Goal: Task Accomplishment & Management: Use online tool/utility

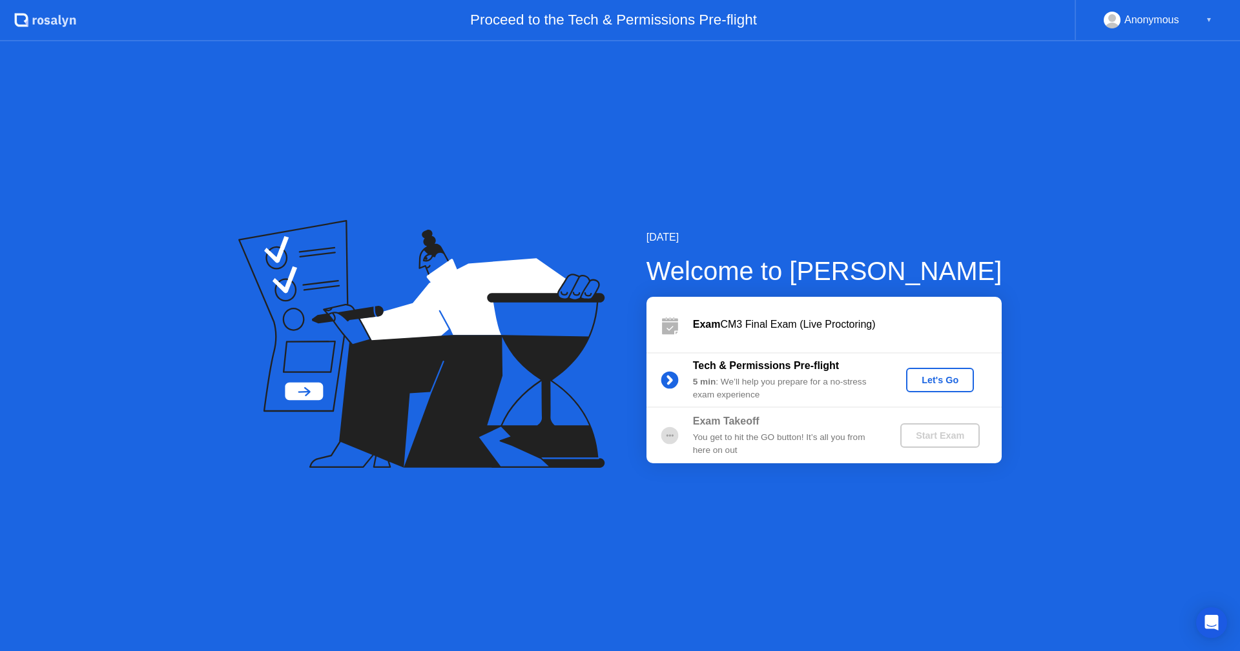
click at [943, 385] on div "Let's Go" at bounding box center [939, 380] width 57 height 10
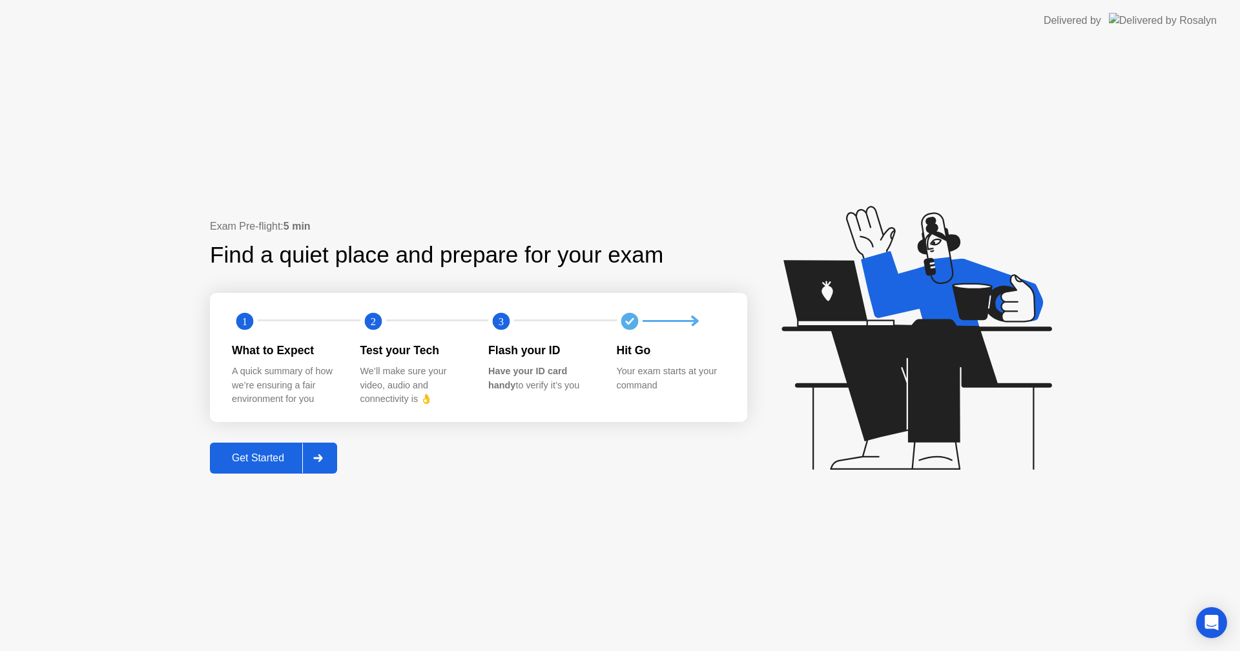
click at [241, 453] on div "Get Started" at bounding box center [258, 459] width 88 height 12
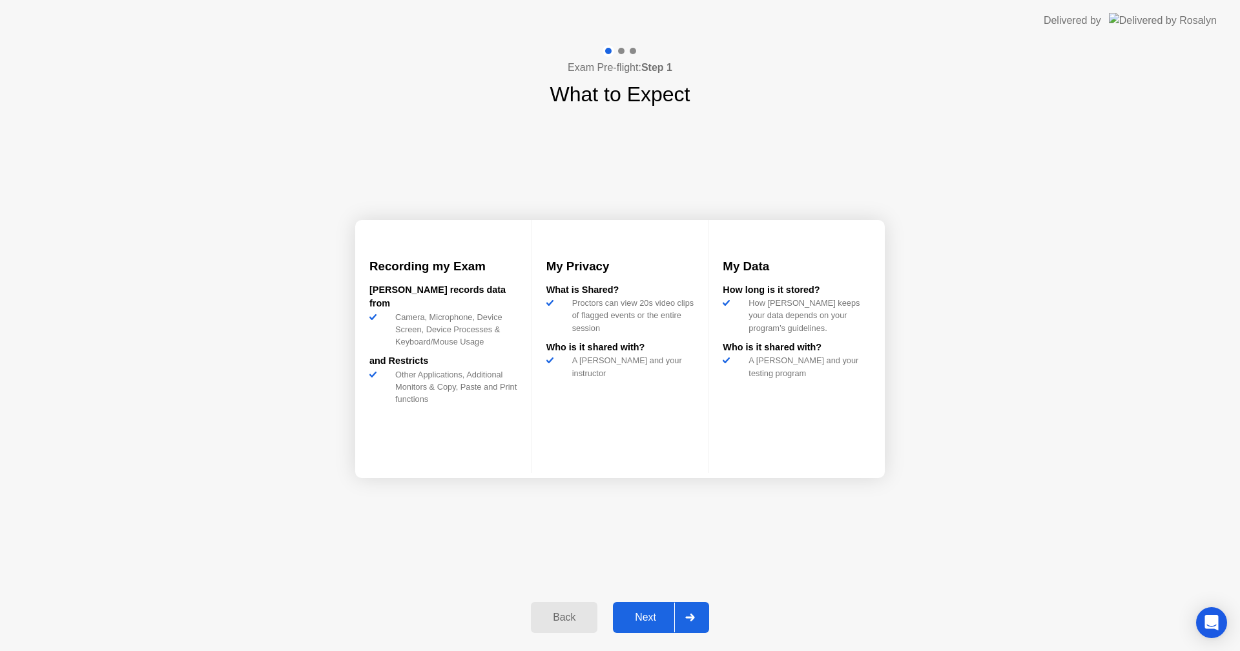
click at [660, 621] on div "Next" at bounding box center [645, 618] width 57 height 12
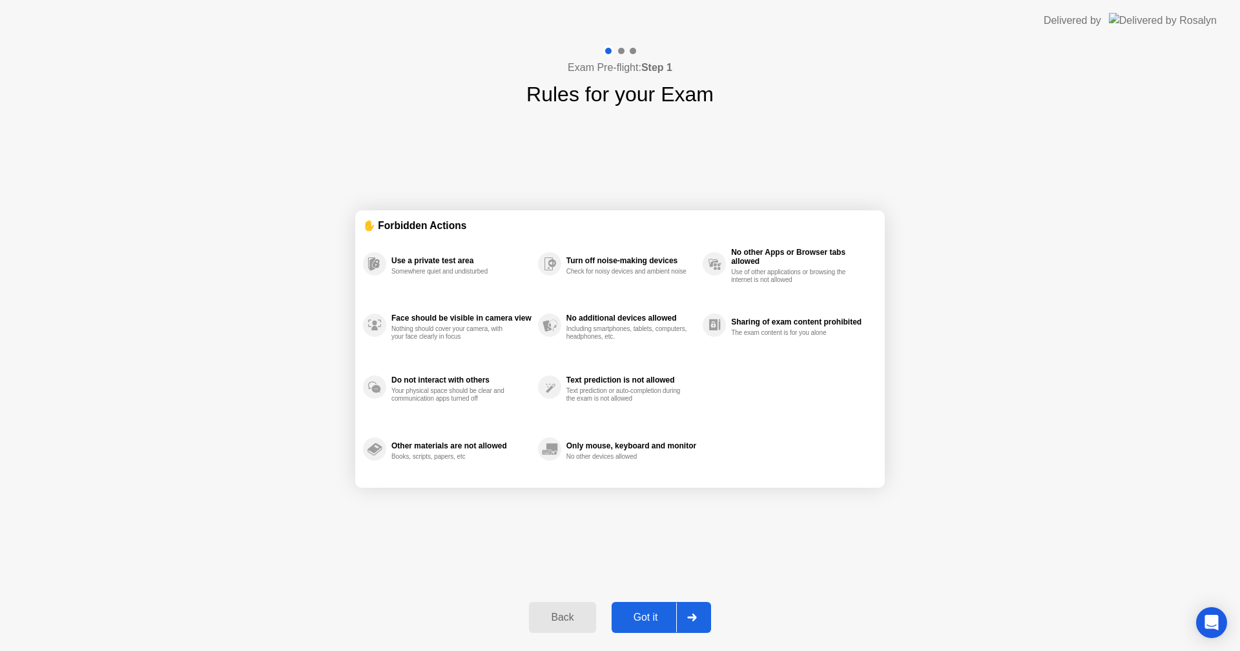
click at [645, 608] on button "Got it" at bounding box center [660, 617] width 99 height 31
select select "**********"
select select "*******"
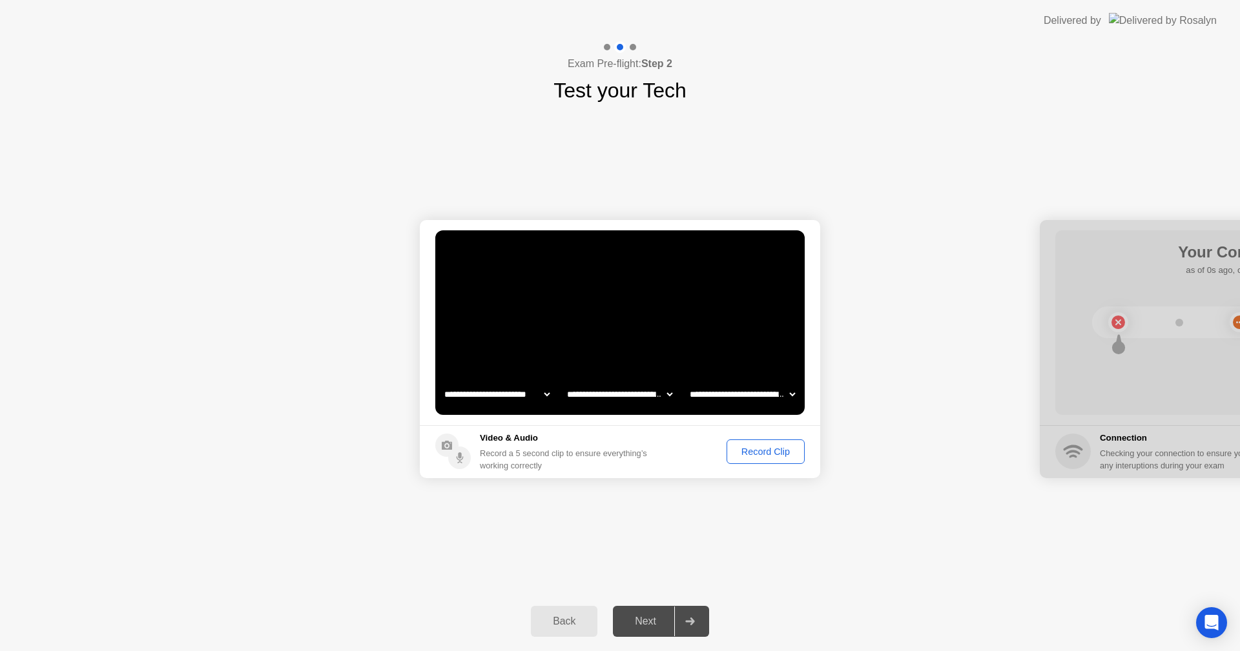
click at [792, 455] on div "Record Clip" at bounding box center [765, 452] width 69 height 10
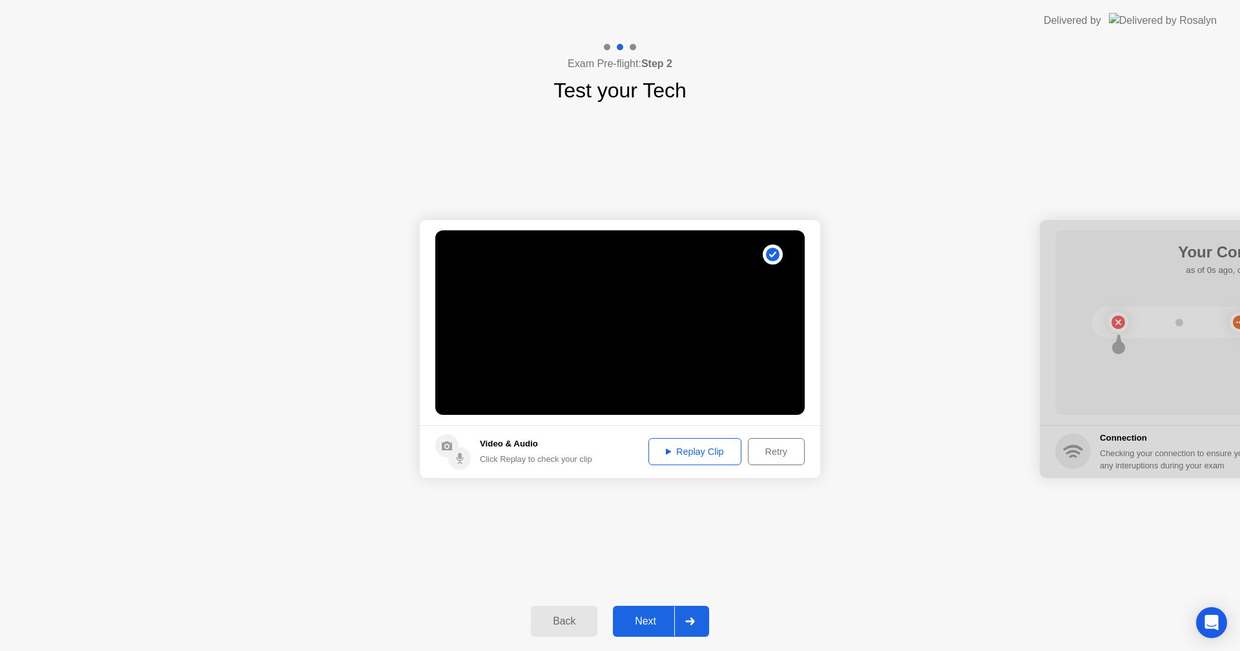
click at [648, 617] on div "Next" at bounding box center [645, 622] width 57 height 12
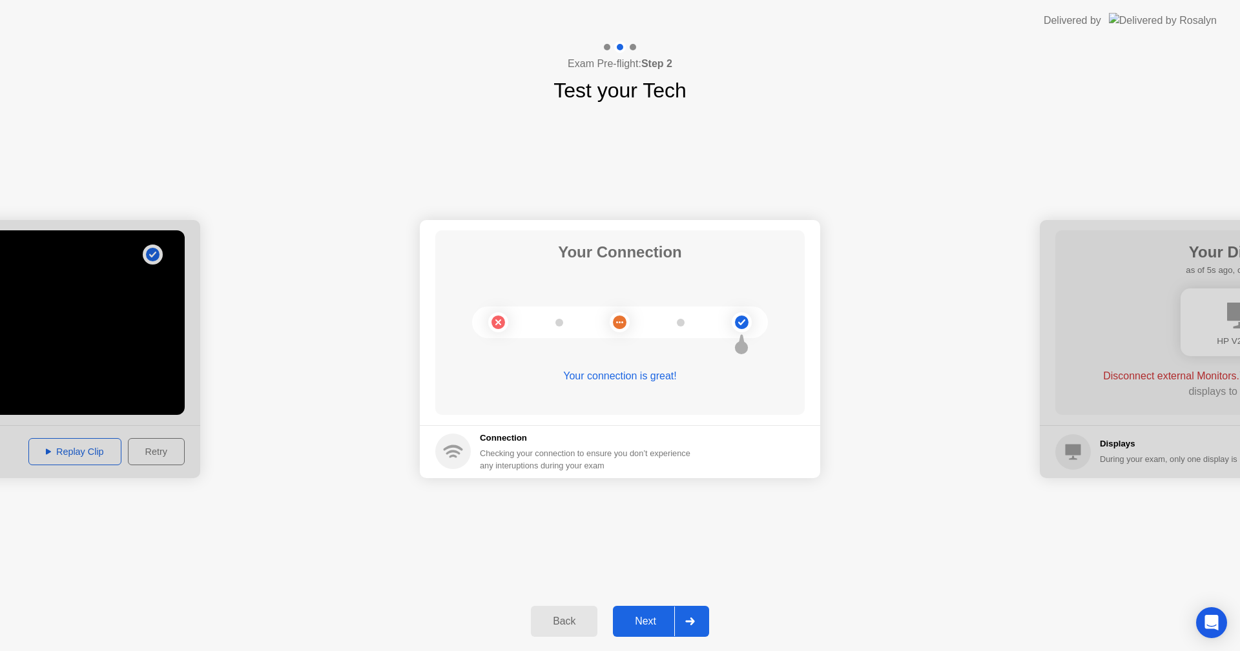
click at [640, 611] on button "Next" at bounding box center [661, 621] width 96 height 31
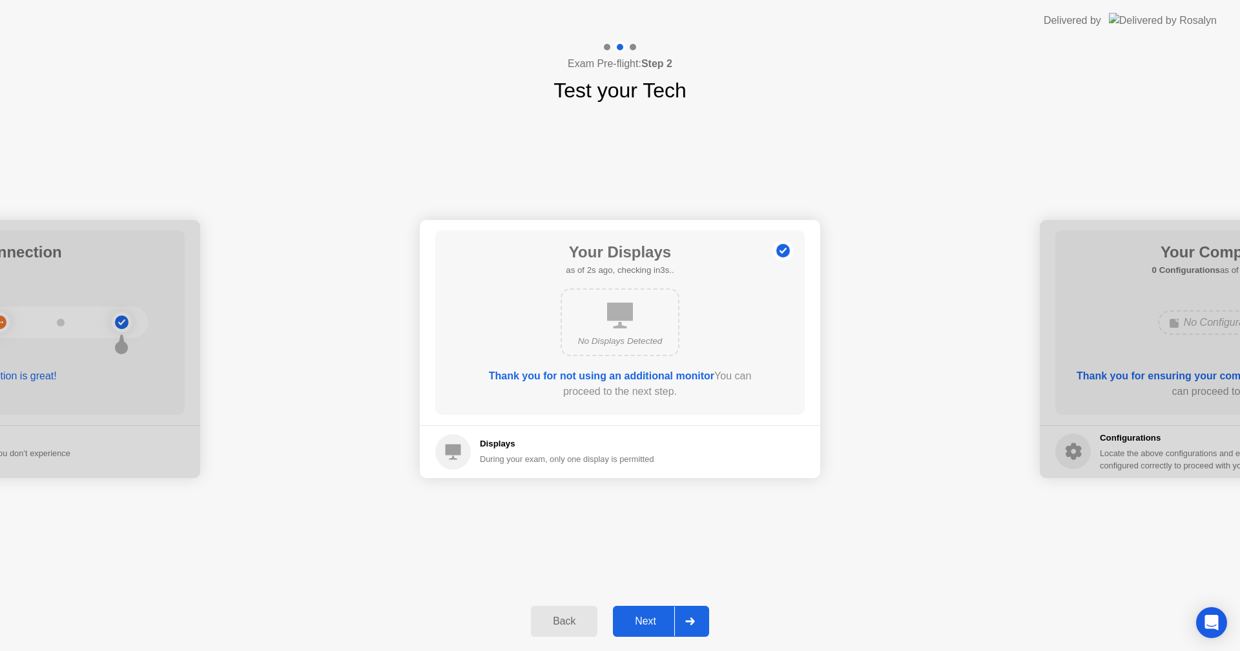
click at [644, 621] on div "Next" at bounding box center [645, 622] width 57 height 12
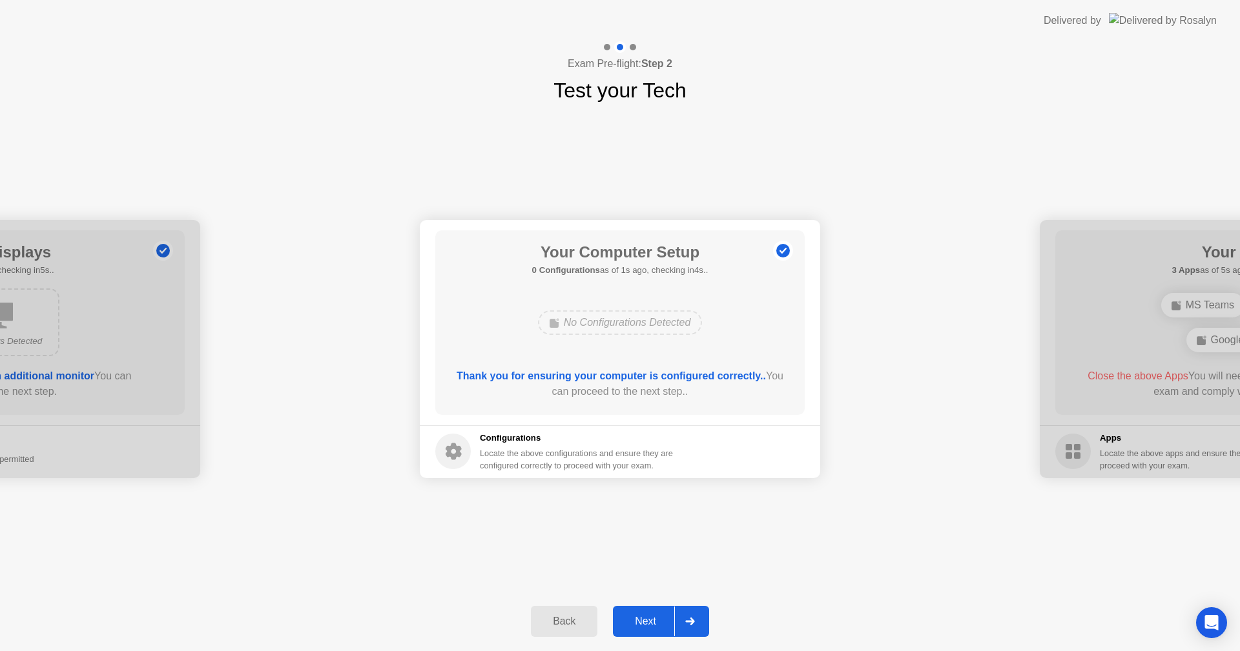
click at [644, 617] on div "Next" at bounding box center [645, 622] width 57 height 12
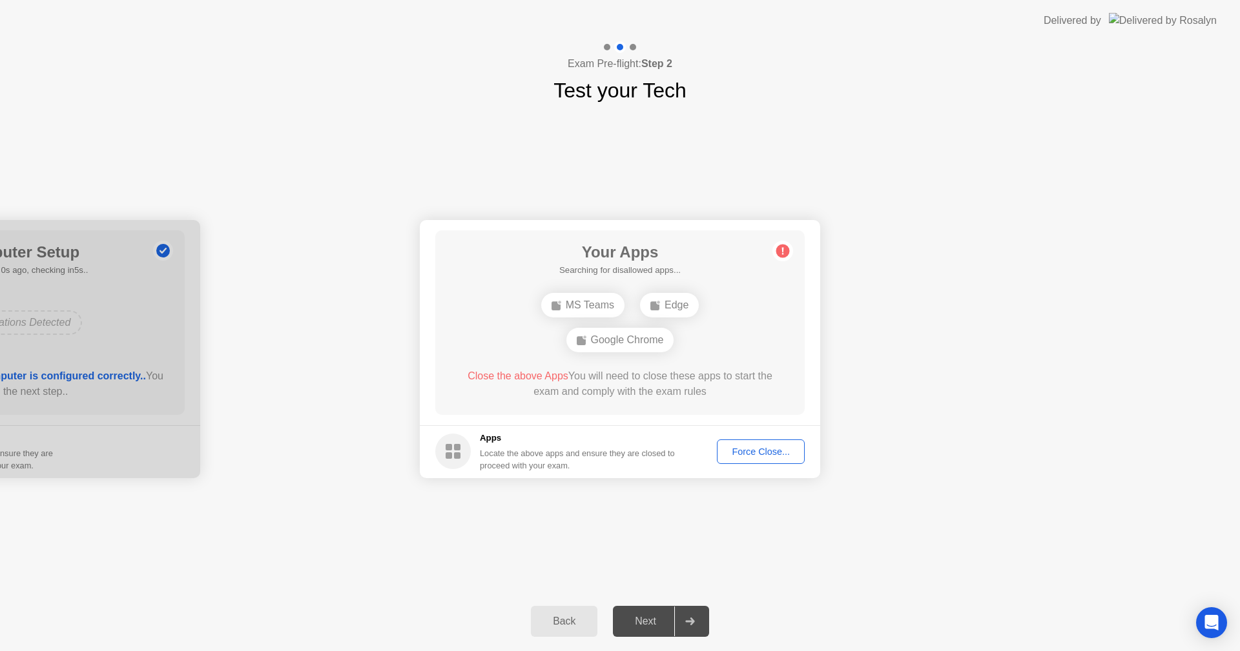
click at [756, 455] on div "Force Close..." at bounding box center [760, 452] width 79 height 10
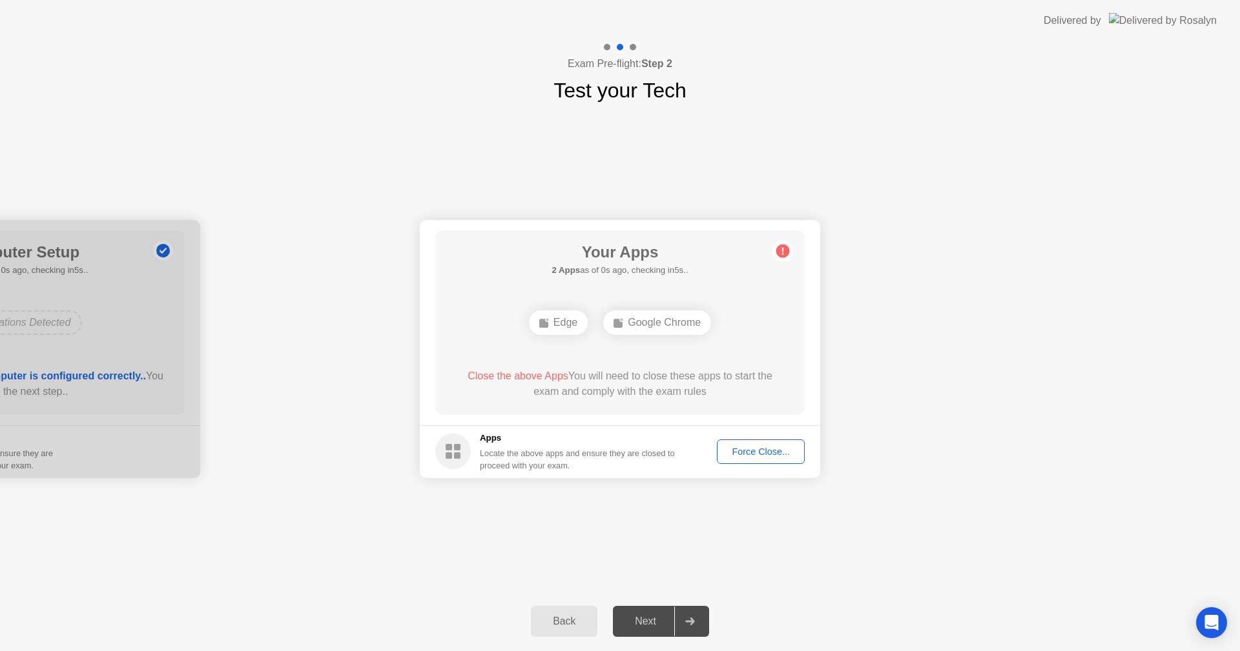
click at [742, 448] on div "Force Close..." at bounding box center [760, 452] width 79 height 10
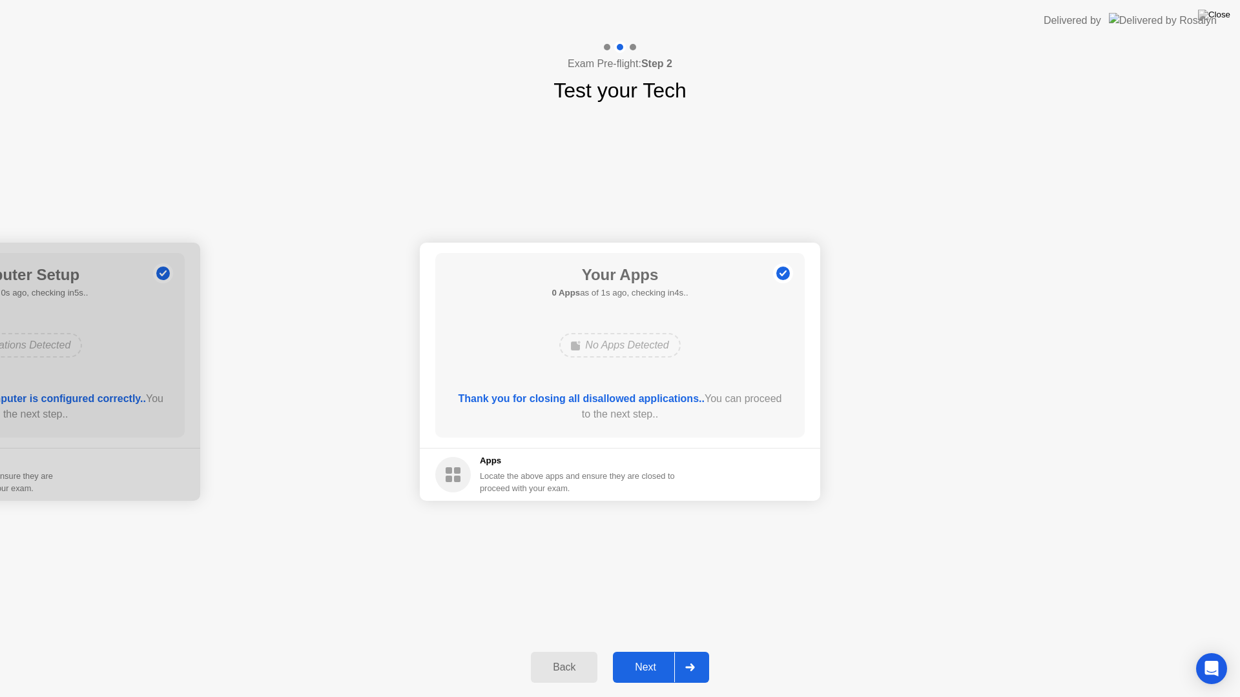
click at [630, 651] on div "Next" at bounding box center [645, 668] width 57 height 12
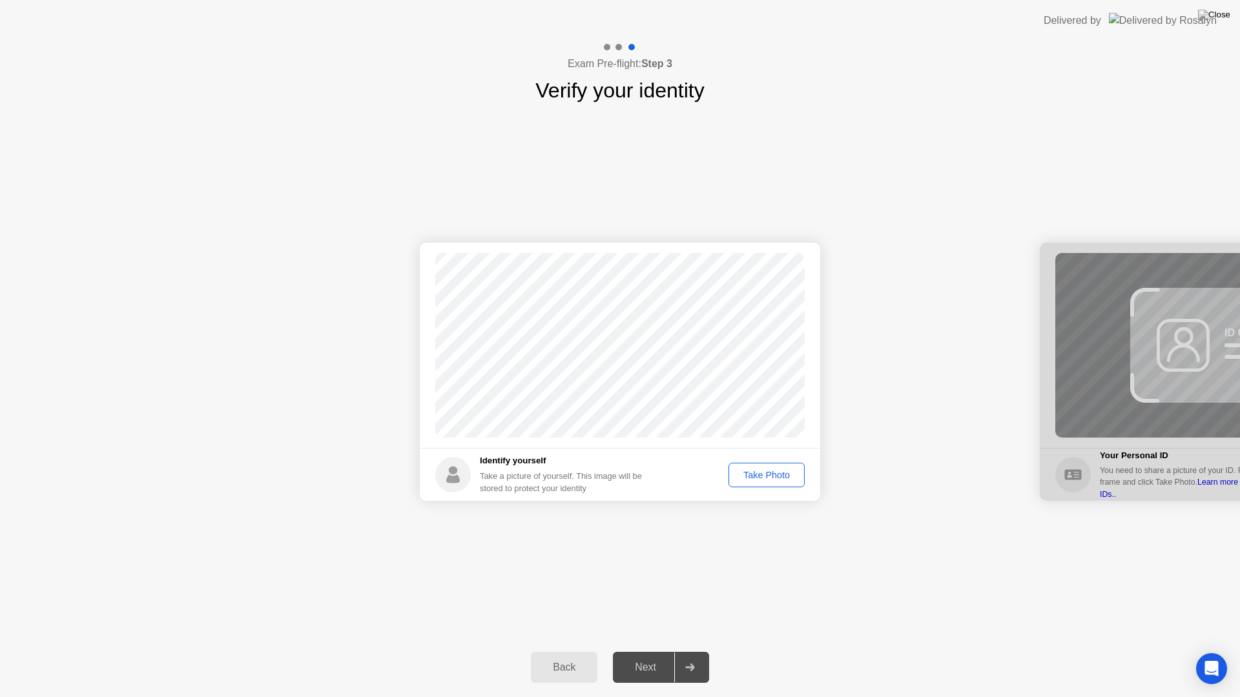
click at [777, 474] on div "Take Photo" at bounding box center [766, 475] width 67 height 10
click at [648, 651] on div "Next" at bounding box center [645, 668] width 57 height 12
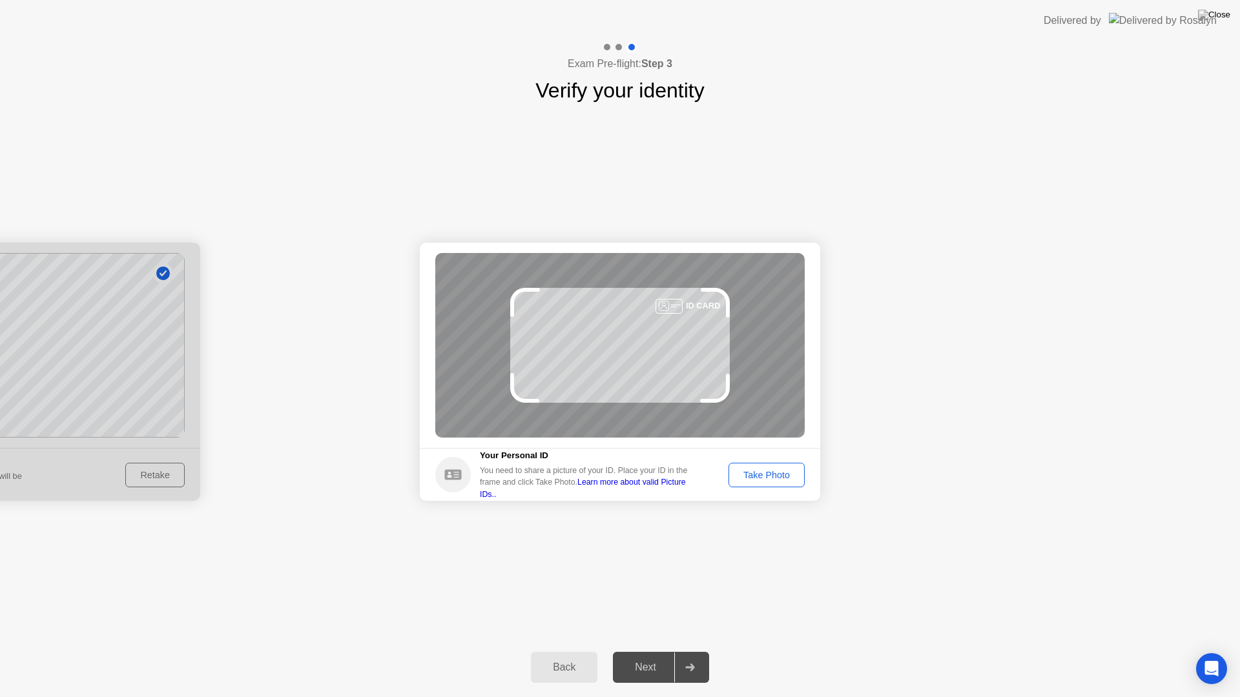
click at [758, 471] on div "Take Photo" at bounding box center [766, 475] width 67 height 10
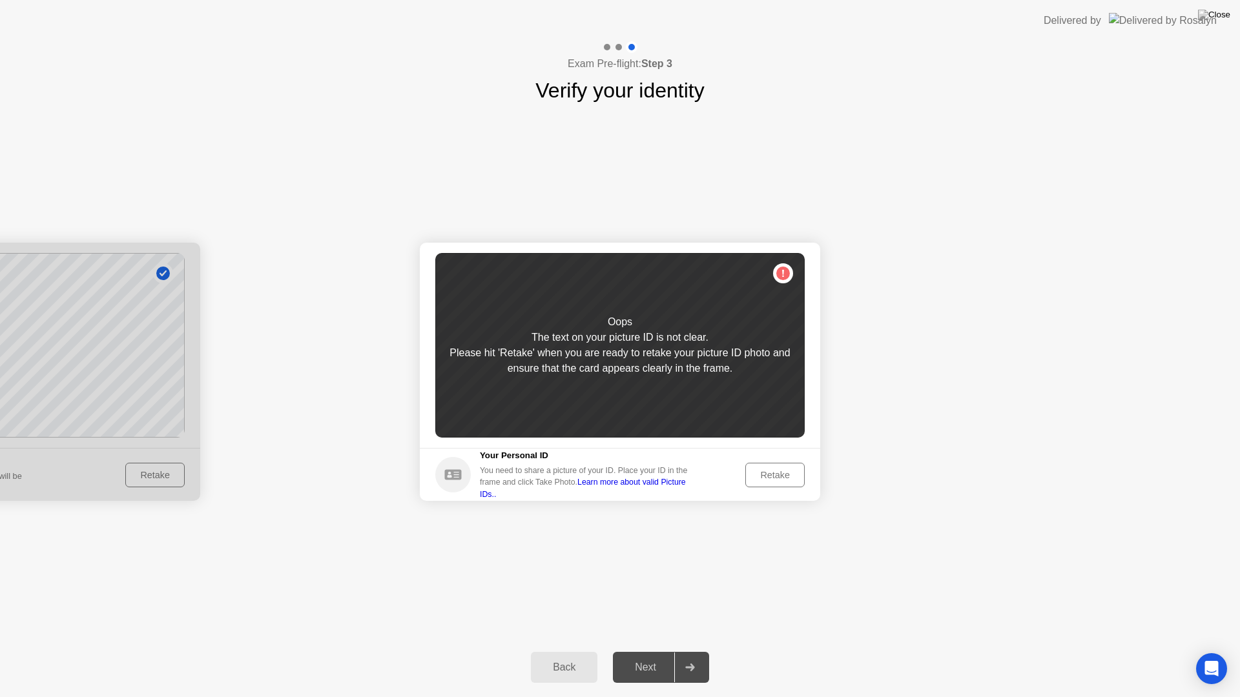
click at [758, 471] on div "Retake" at bounding box center [775, 475] width 50 height 10
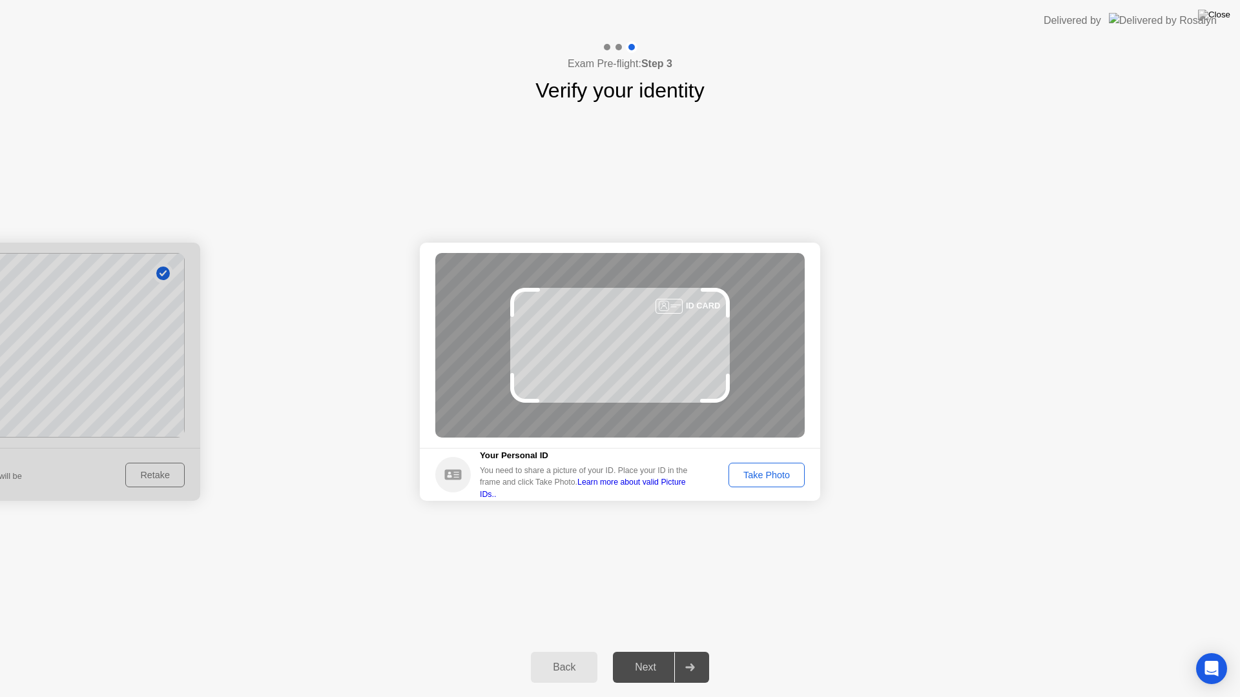
click at [758, 471] on div "Take Photo" at bounding box center [766, 475] width 67 height 10
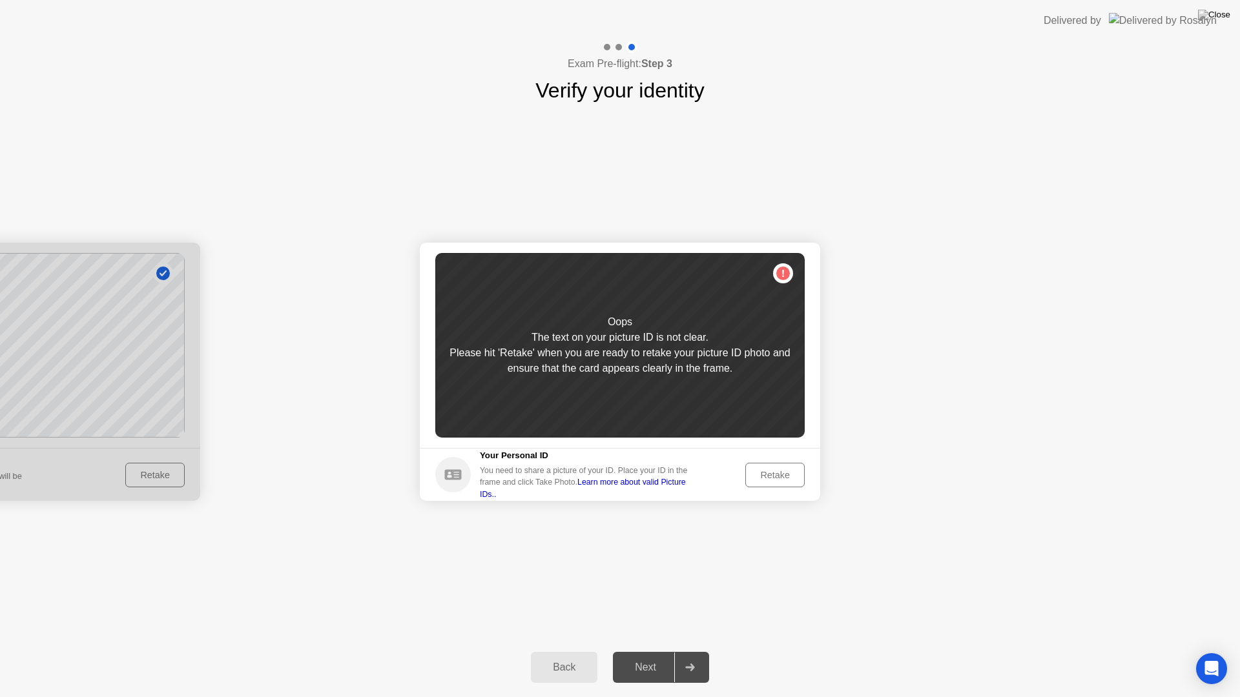
click at [758, 471] on div "Retake" at bounding box center [775, 475] width 50 height 10
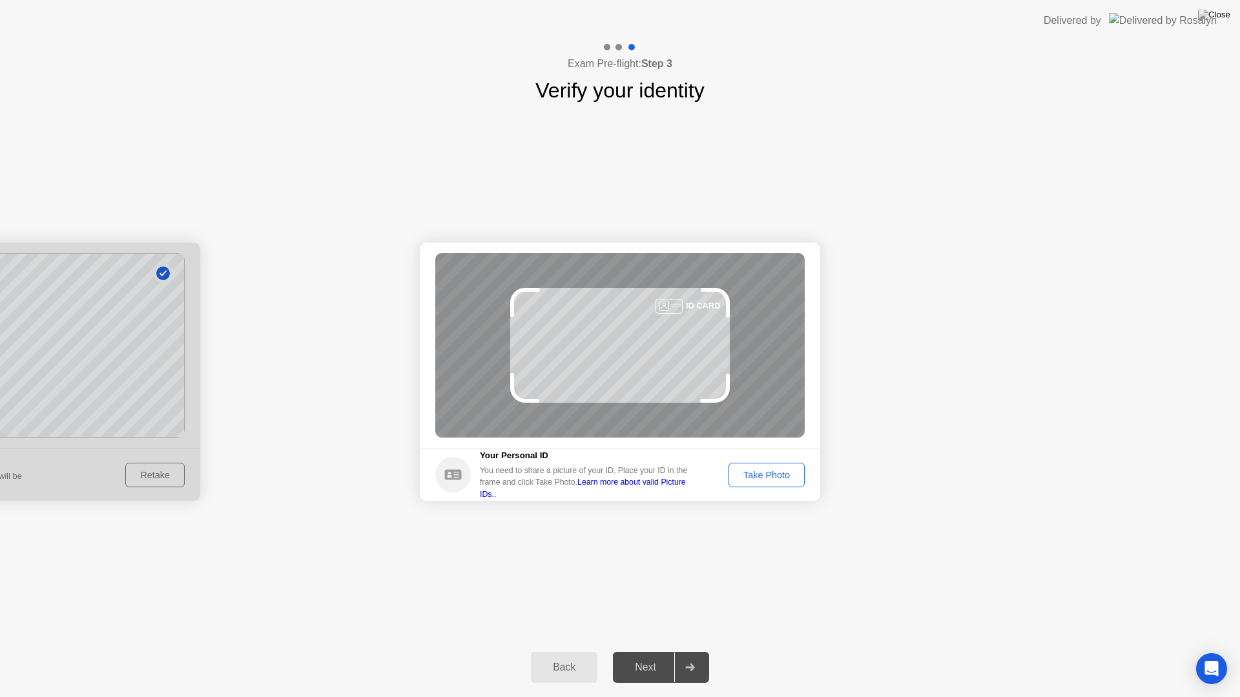
click at [758, 471] on div "Take Photo" at bounding box center [766, 475] width 67 height 10
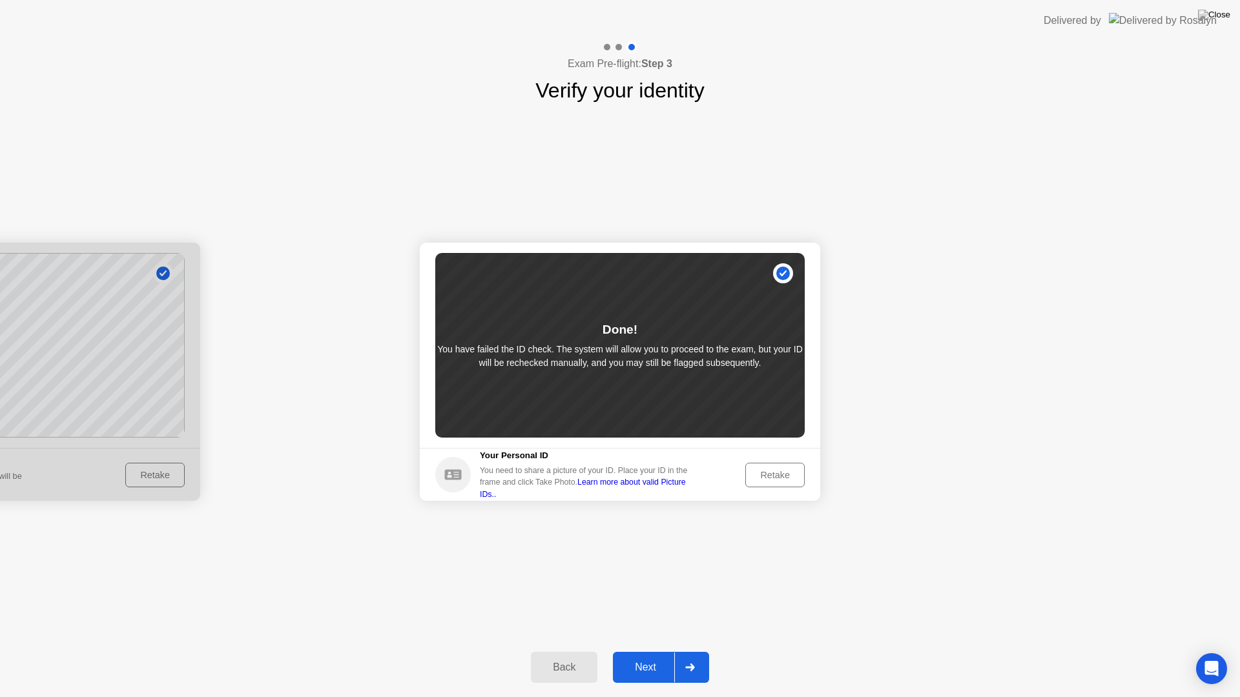
click at [644, 651] on div "Next" at bounding box center [645, 668] width 57 height 12
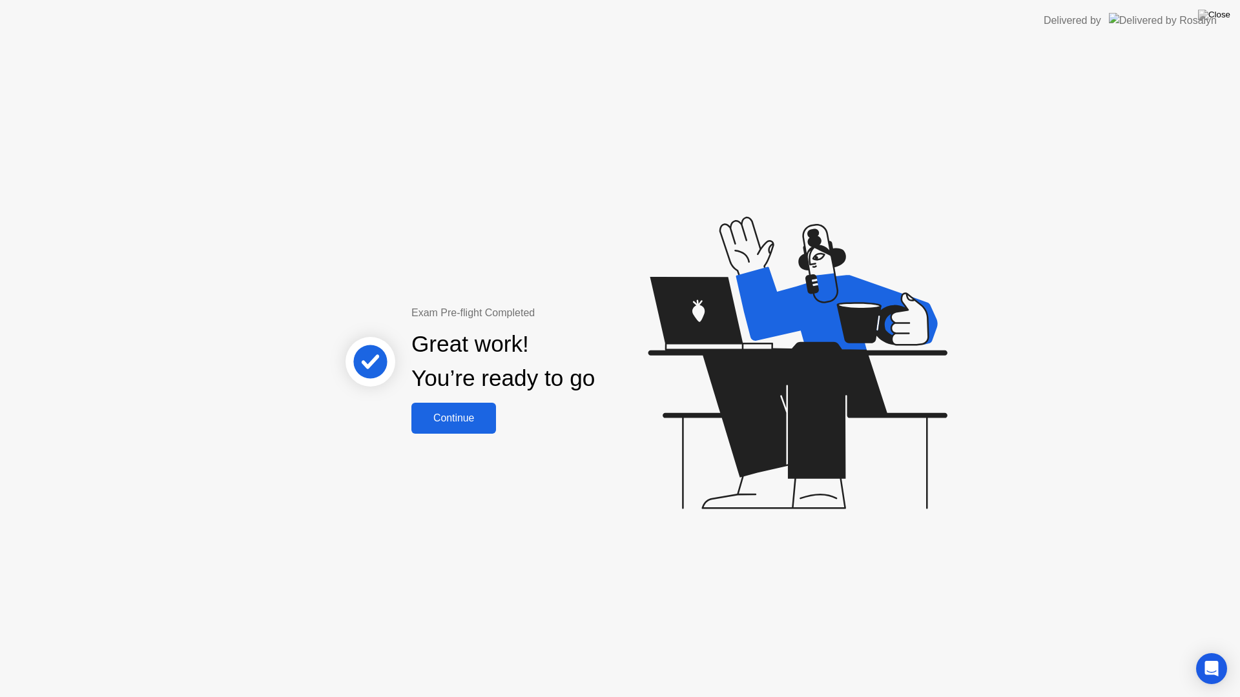
click at [422, 399] on div "Great work! You’re ready to go" at bounding box center [503, 362] width 349 height 82
click at [455, 418] on div "Continue" at bounding box center [453, 419] width 77 height 12
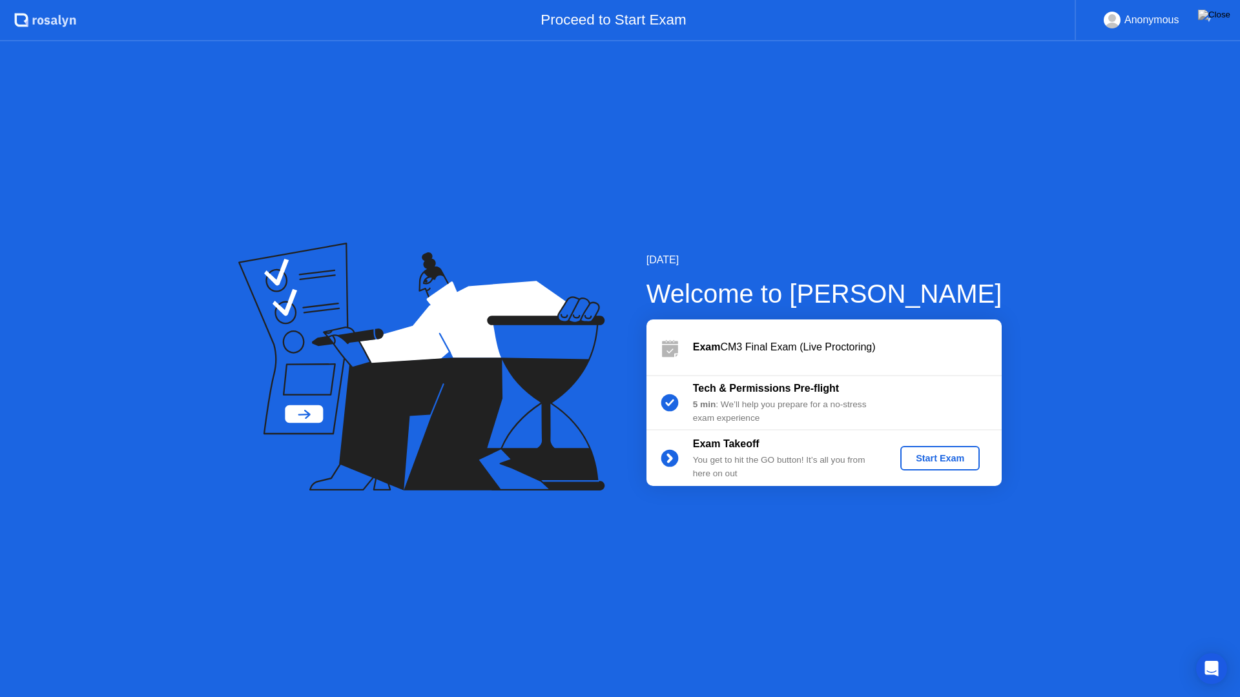
click at [959, 462] on div "Start Exam" at bounding box center [939, 458] width 69 height 10
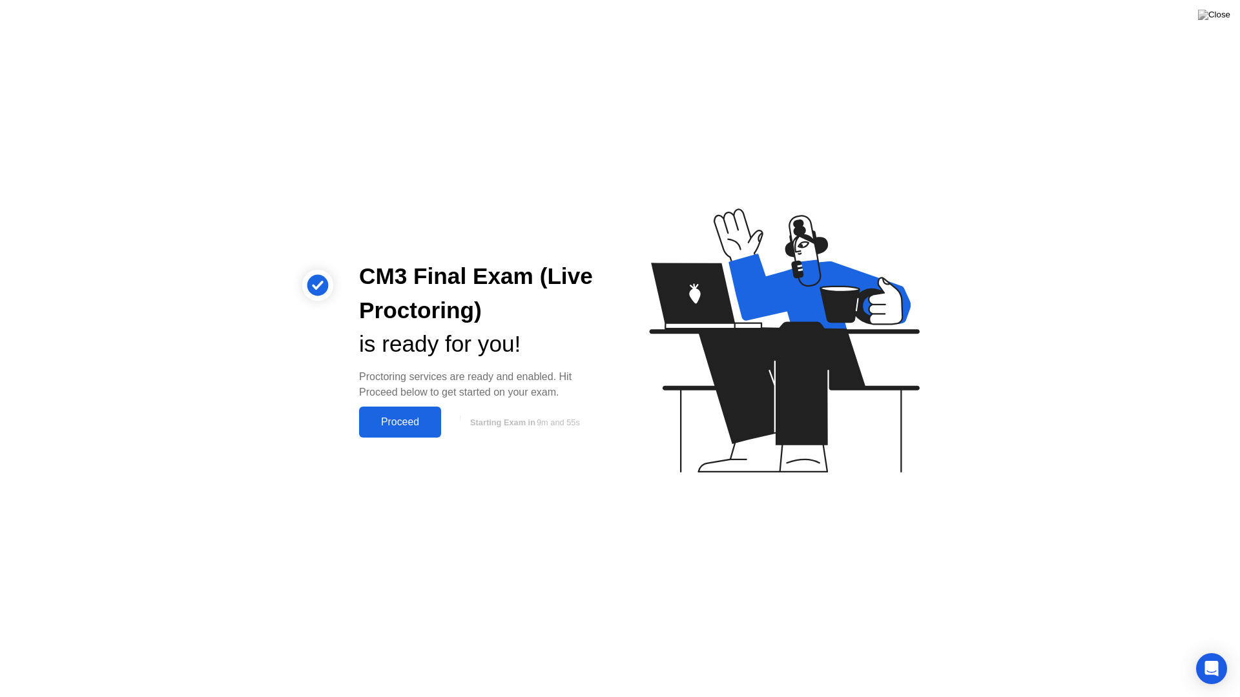
click at [398, 416] on div "Proceed" at bounding box center [400, 422] width 74 height 12
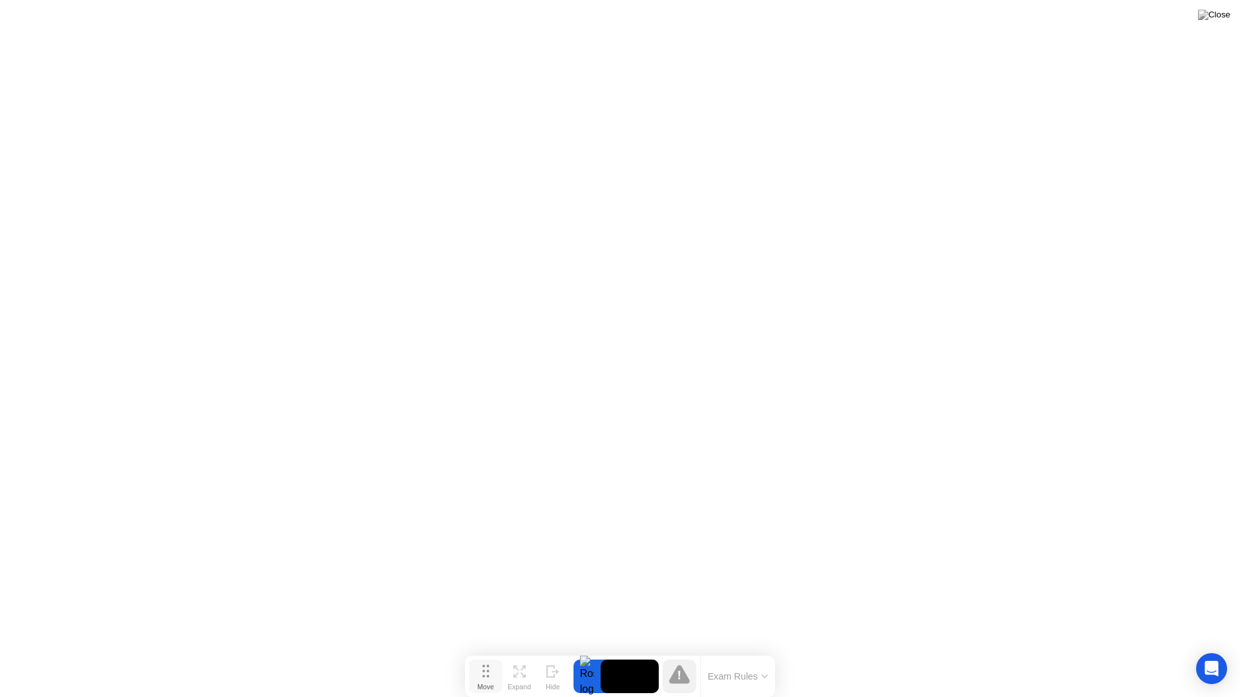
drag, startPoint x: 480, startPoint y: 671, endPoint x: 992, endPoint y: 673, distance: 512.0
click at [569, 651] on div "Move Expand Hide" at bounding box center [519, 677] width 101 height 34
click div "End Proctoring Session"
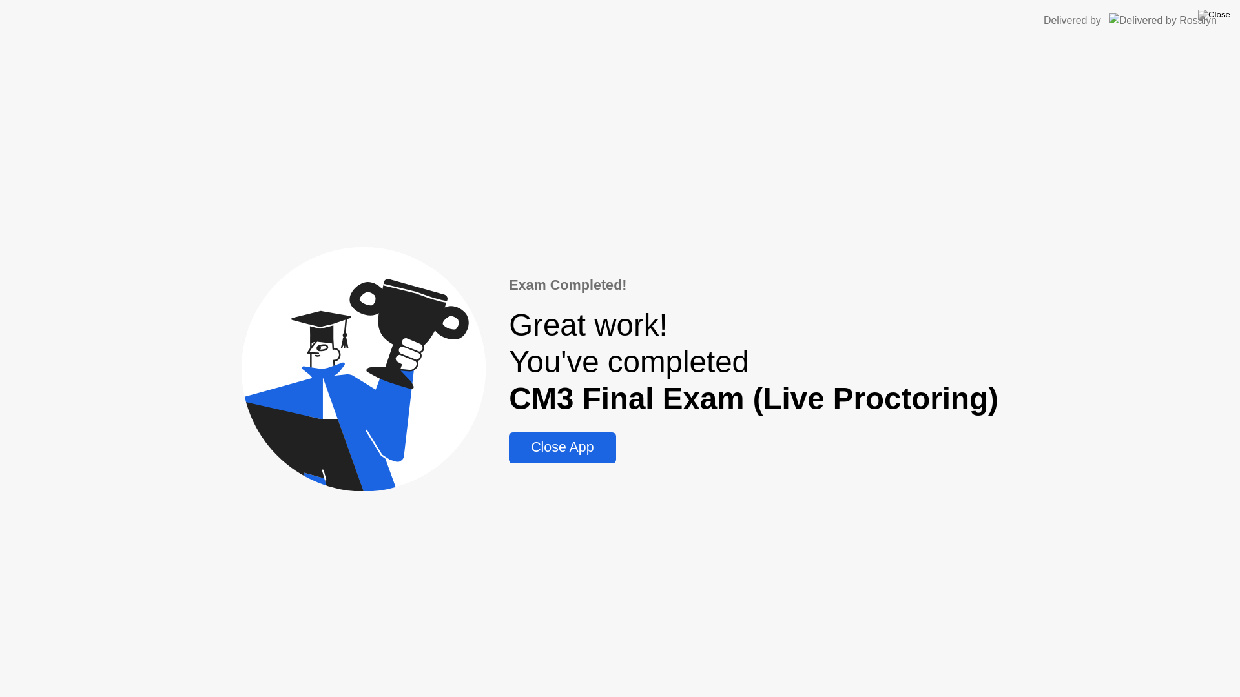
click at [544, 443] on div "Close App" at bounding box center [562, 448] width 99 height 16
